Goal: Information Seeking & Learning: Learn about a topic

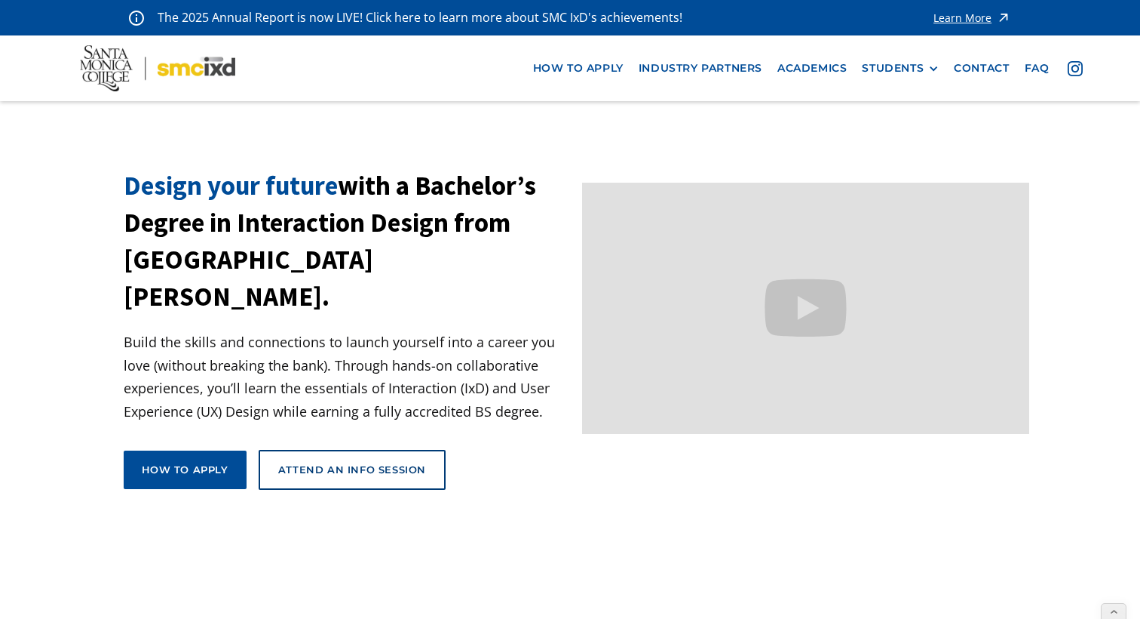
click at [953, 21] on div "Learn More" at bounding box center [963, 18] width 58 height 11
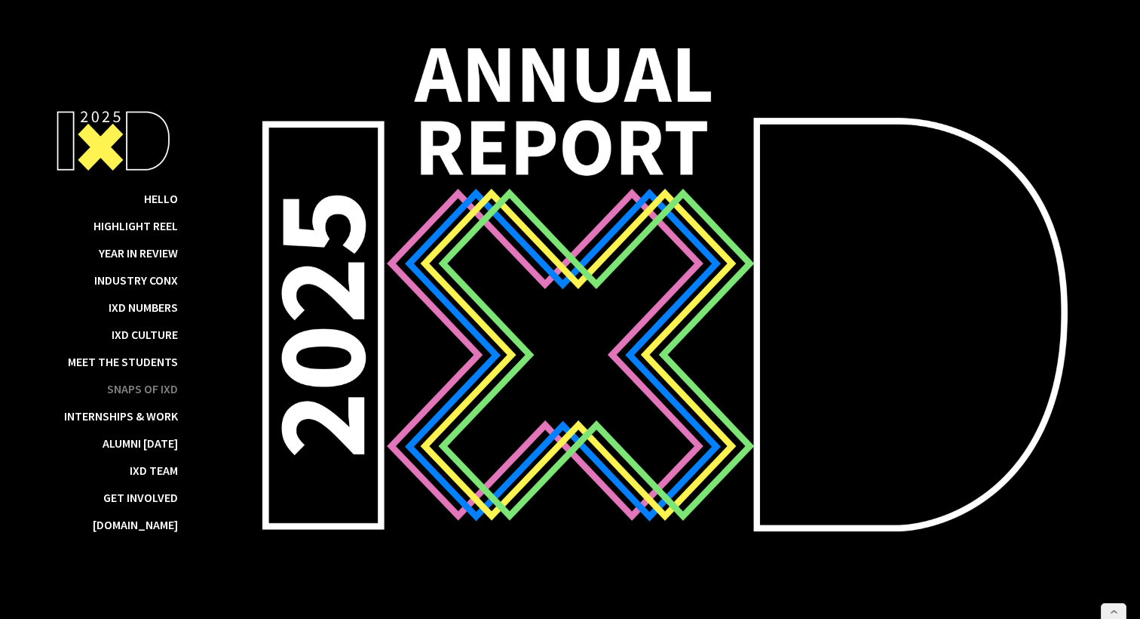
click at [154, 390] on div "Snaps of IxD" at bounding box center [142, 388] width 71 height 15
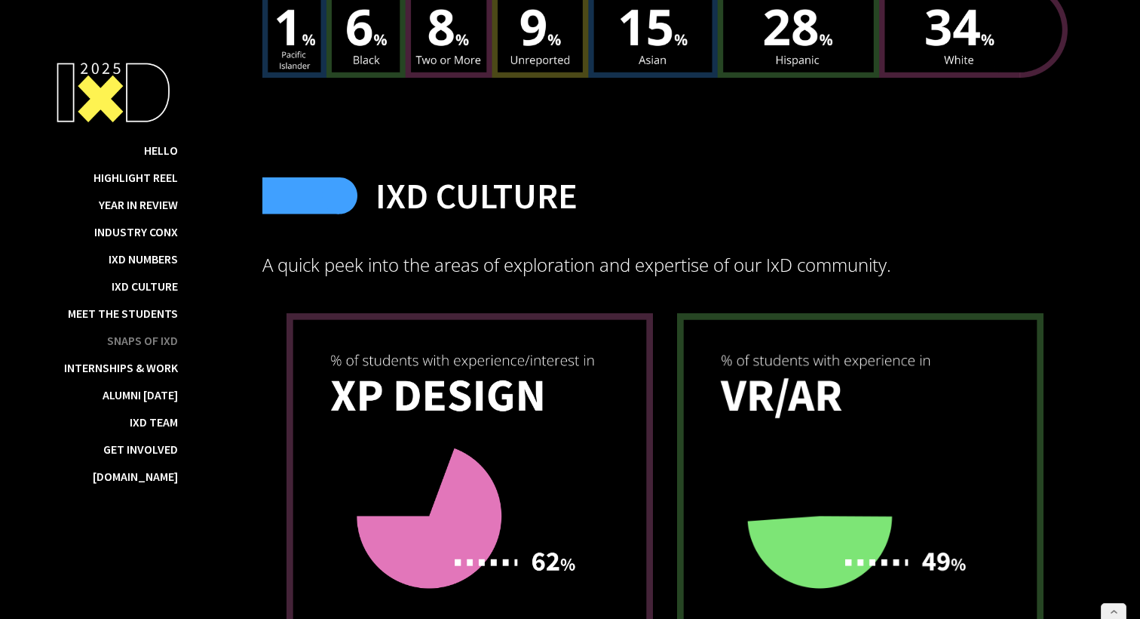
scroll to position [8960, 0]
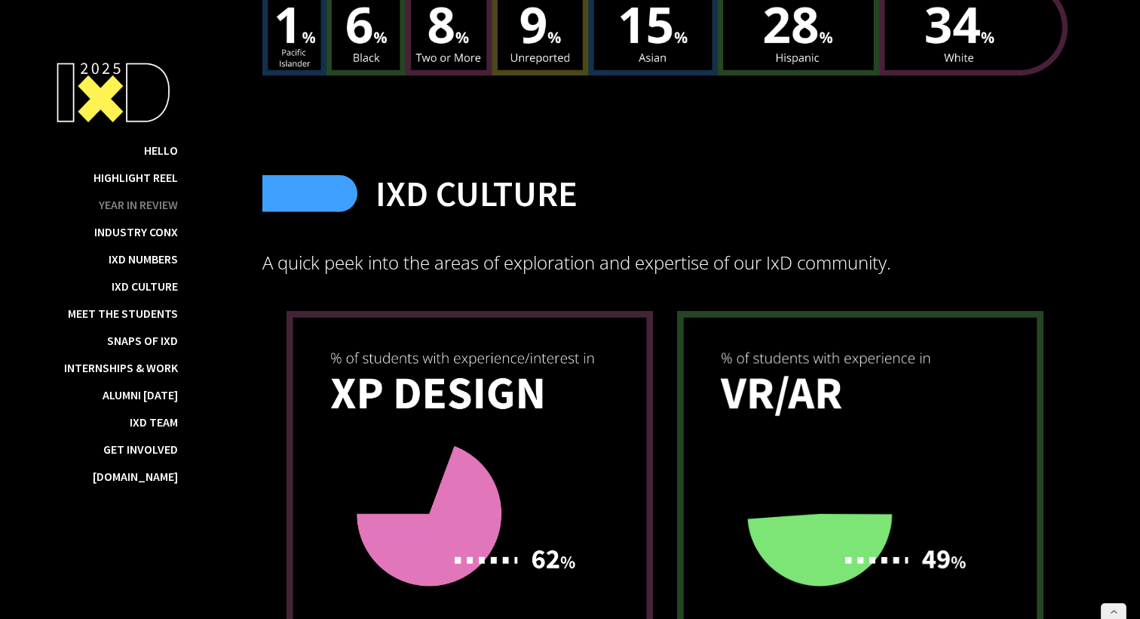
click at [162, 207] on div "Year in Review" at bounding box center [138, 204] width 79 height 15
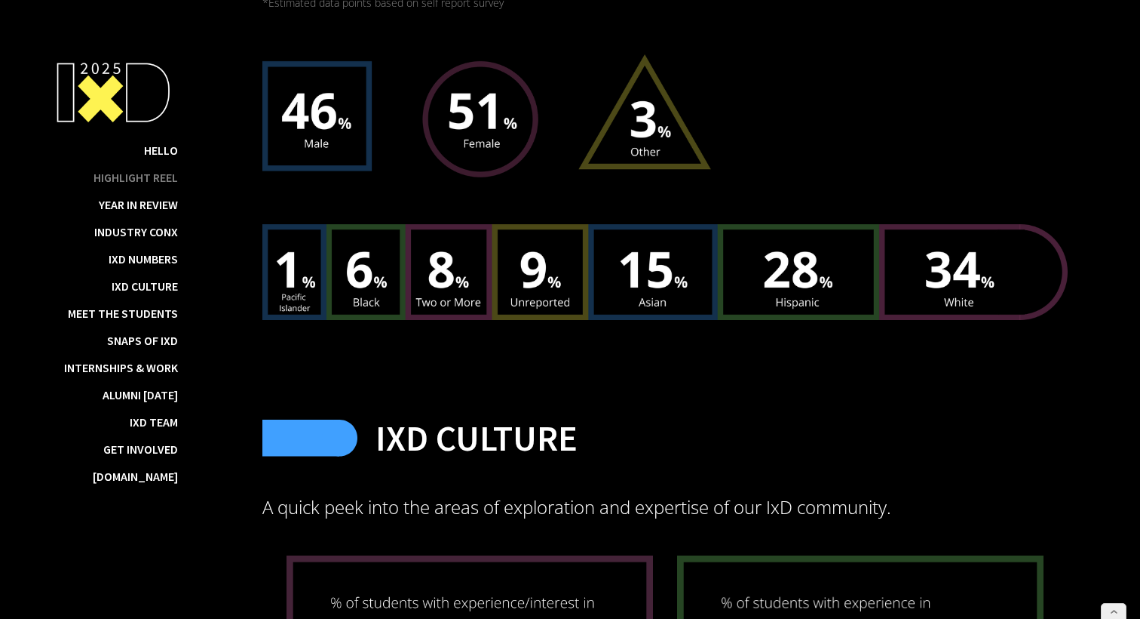
click at [161, 183] on div "Highlight Reel" at bounding box center [136, 177] width 84 height 15
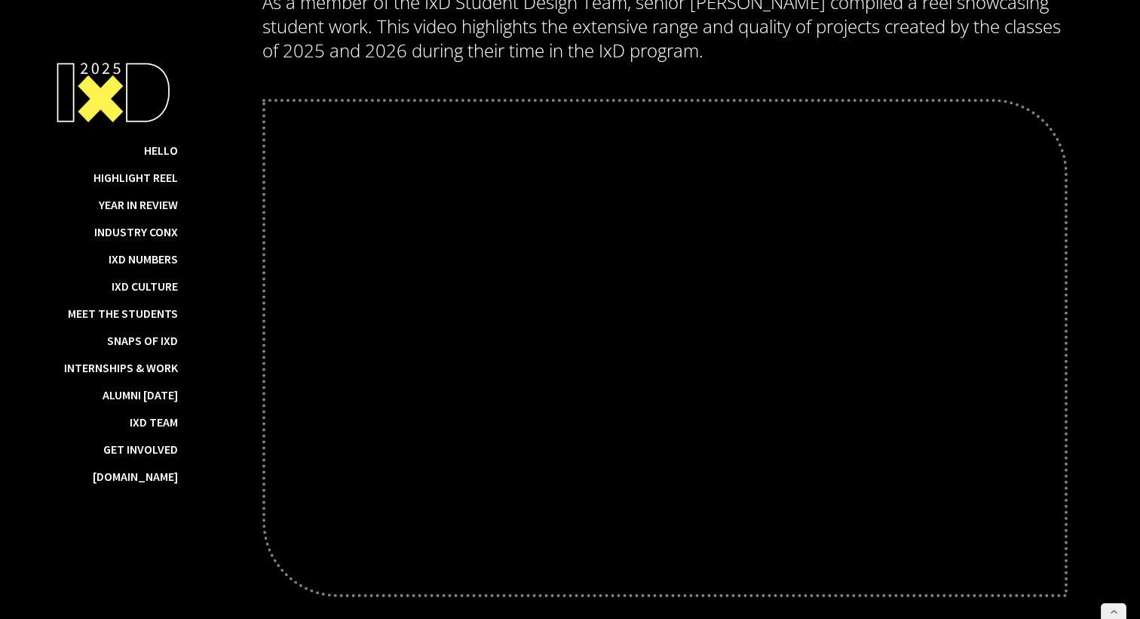
scroll to position [2018, 0]
